Goal: Obtain resource: Obtain resource

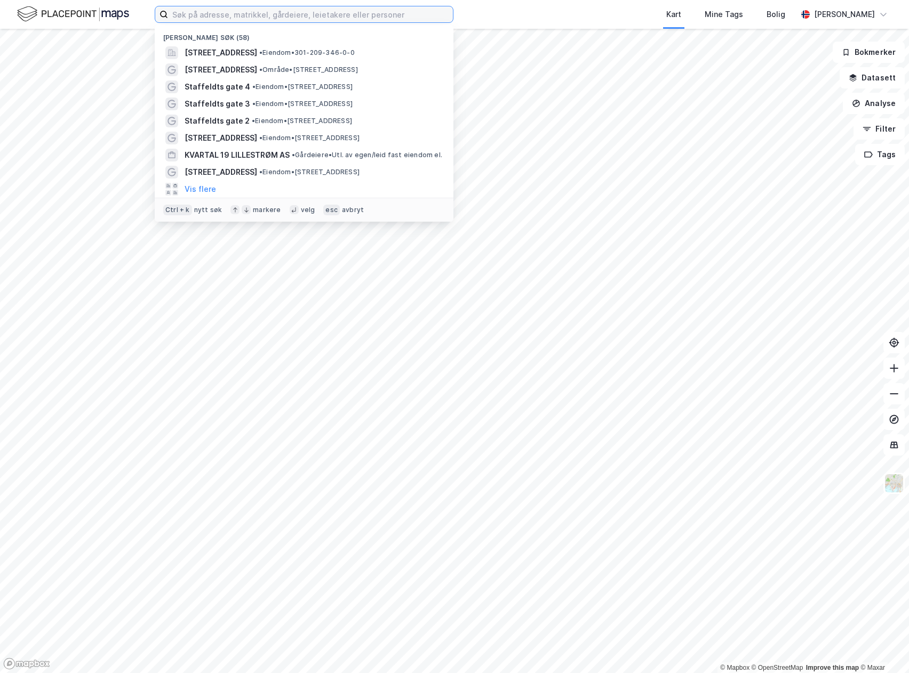
click at [346, 14] on input at bounding box center [310, 14] width 285 height 16
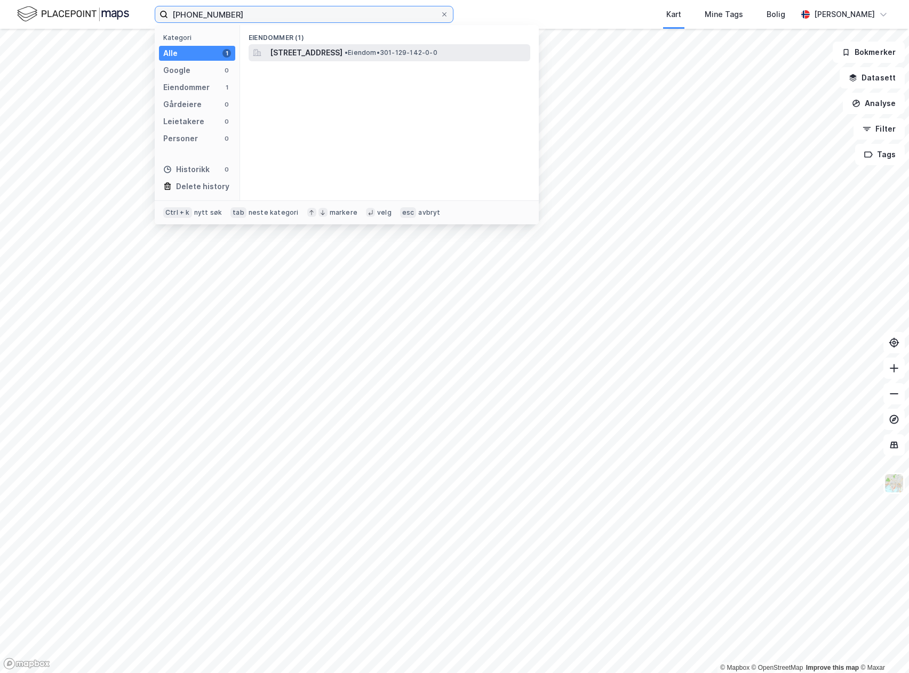
type input "[PHONE_NUMBER]"
click at [308, 57] on span "[STREET_ADDRESS]" at bounding box center [306, 52] width 73 height 13
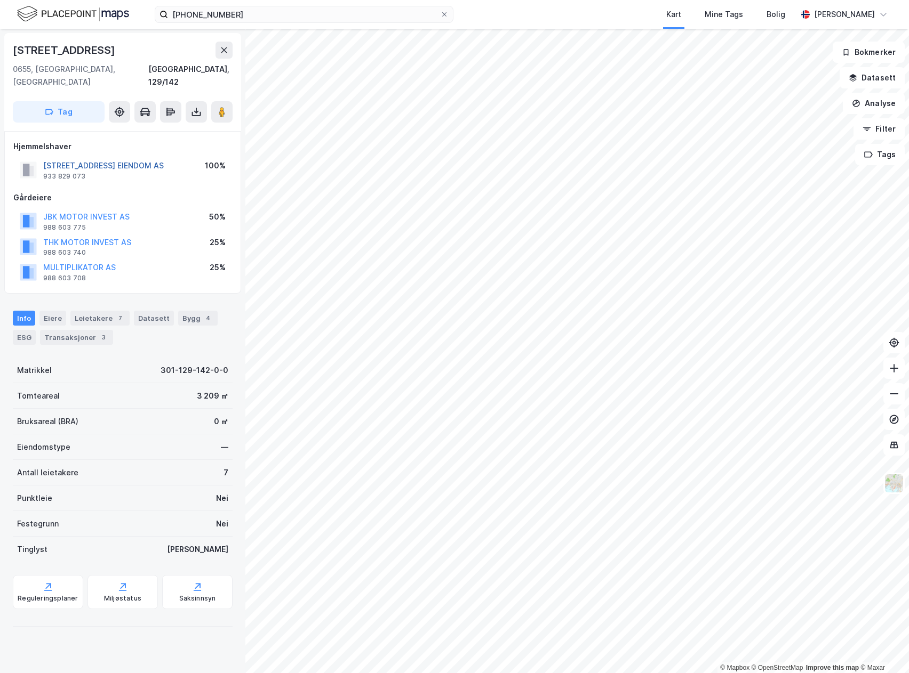
click at [0, 0] on button "[STREET_ADDRESS] EIENDOM AS" at bounding box center [0, 0] width 0 height 0
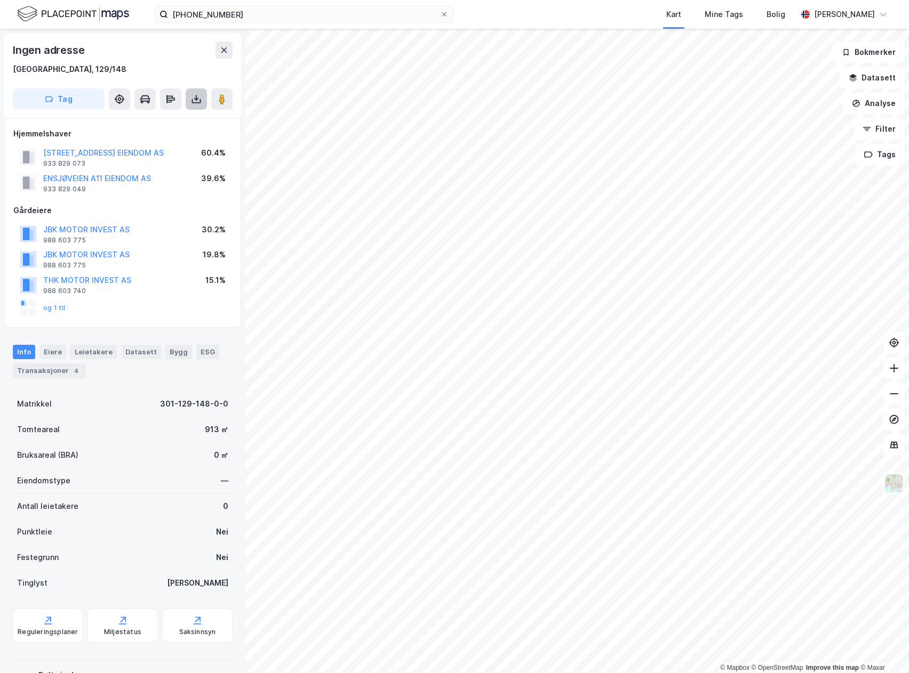
click at [200, 98] on icon at bounding box center [196, 99] width 11 height 11
click at [178, 118] on div "Last ned grunnbok" at bounding box center [150, 120] width 114 height 17
click at [146, 121] on div "Last ned grunnbok" at bounding box center [144, 120] width 62 height 9
click at [133, 120] on div "Last ned grunnbok" at bounding box center [144, 120] width 62 height 9
